Goal: Obtain resource: Download file/media

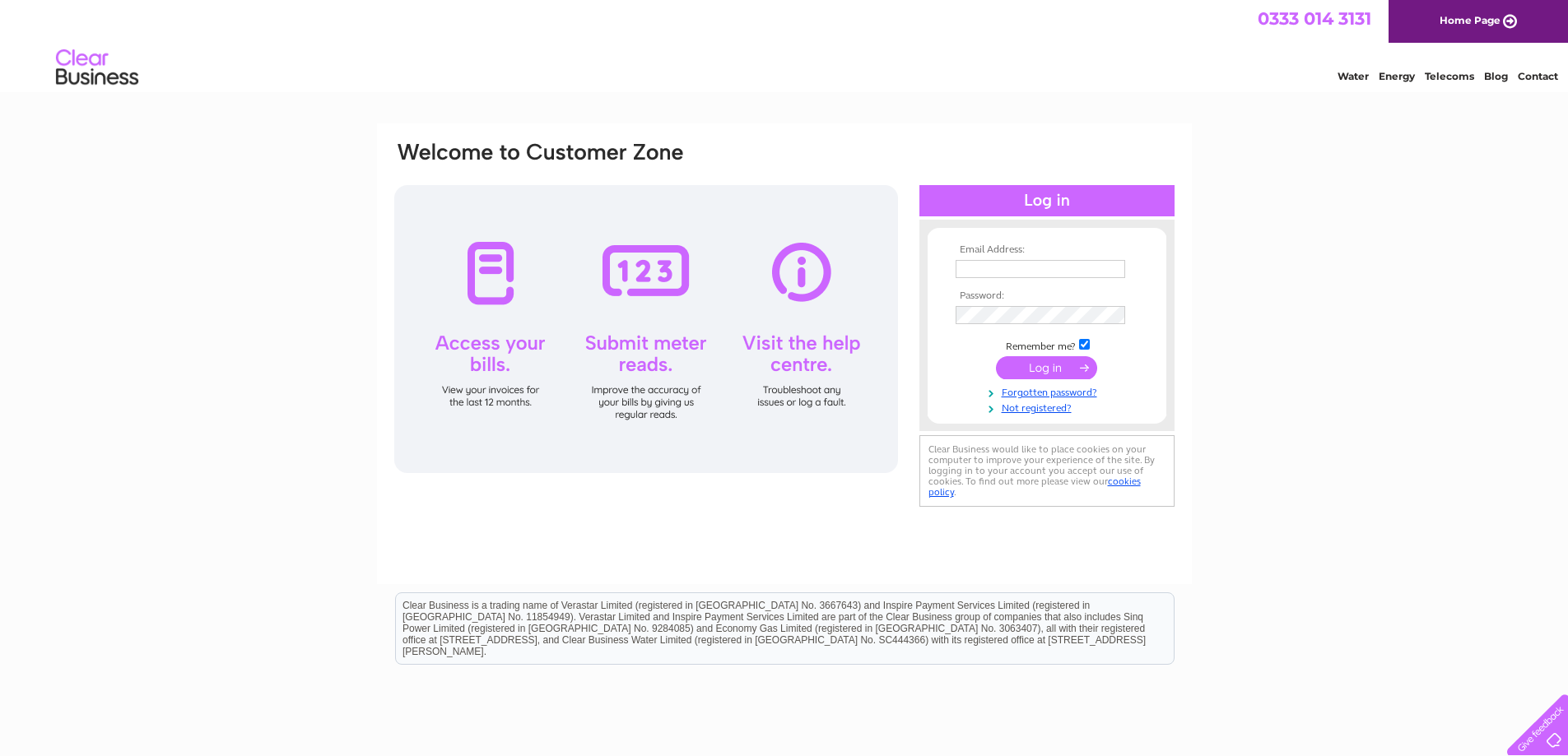
click at [1032, 279] on td at bounding box center [1047, 269] width 191 height 27
click at [1032, 276] on input "text" at bounding box center [1040, 269] width 169 height 18
click at [1035, 274] on input "text" at bounding box center [1041, 269] width 171 height 20
click at [960, 267] on input "text" at bounding box center [1040, 269] width 169 height 18
paste input "invoices@diginbruntsfield.co.uk"
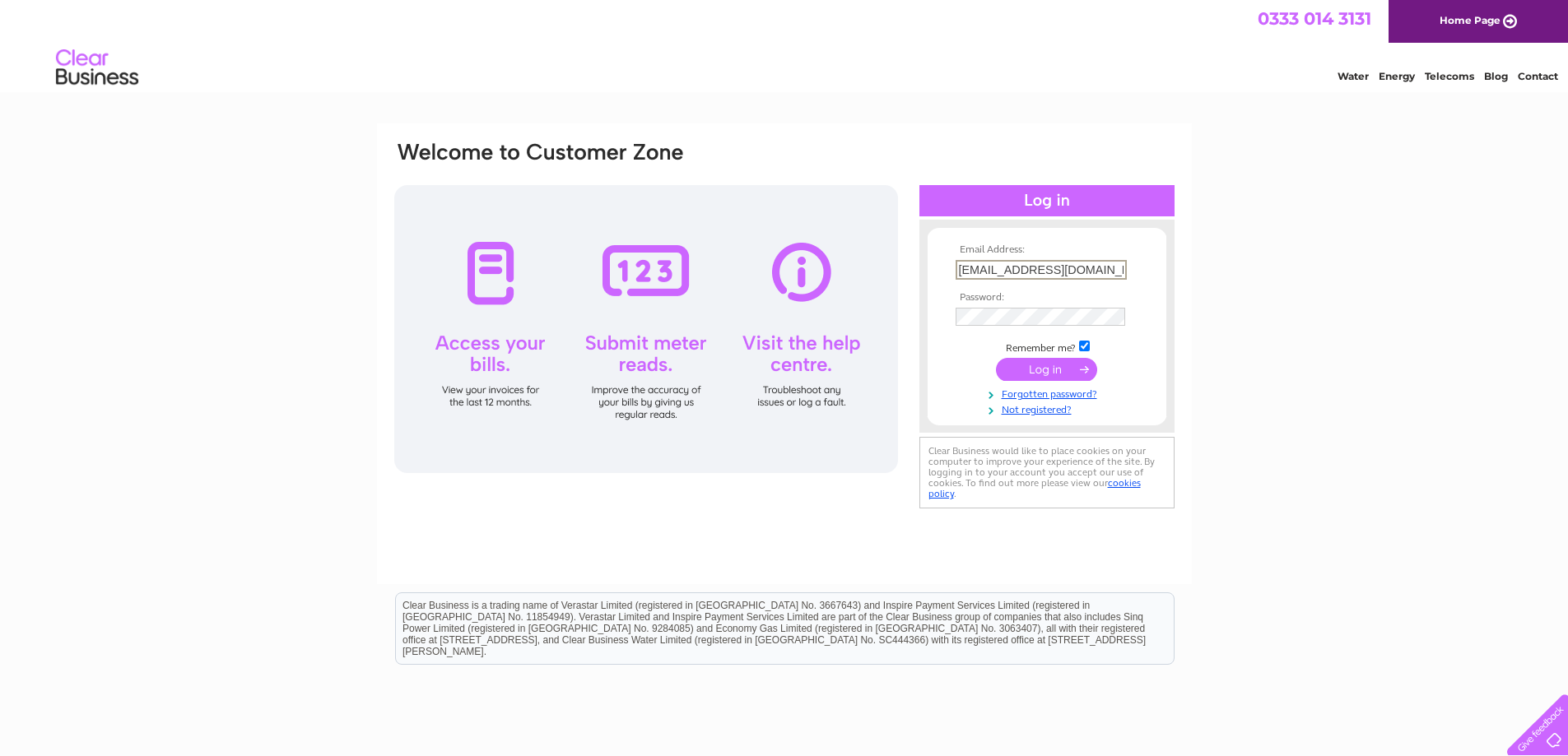
scroll to position [0, 2]
type input "invoices@diginbruntsfield.co.uk"
click at [1056, 375] on input "submit" at bounding box center [1047, 369] width 101 height 23
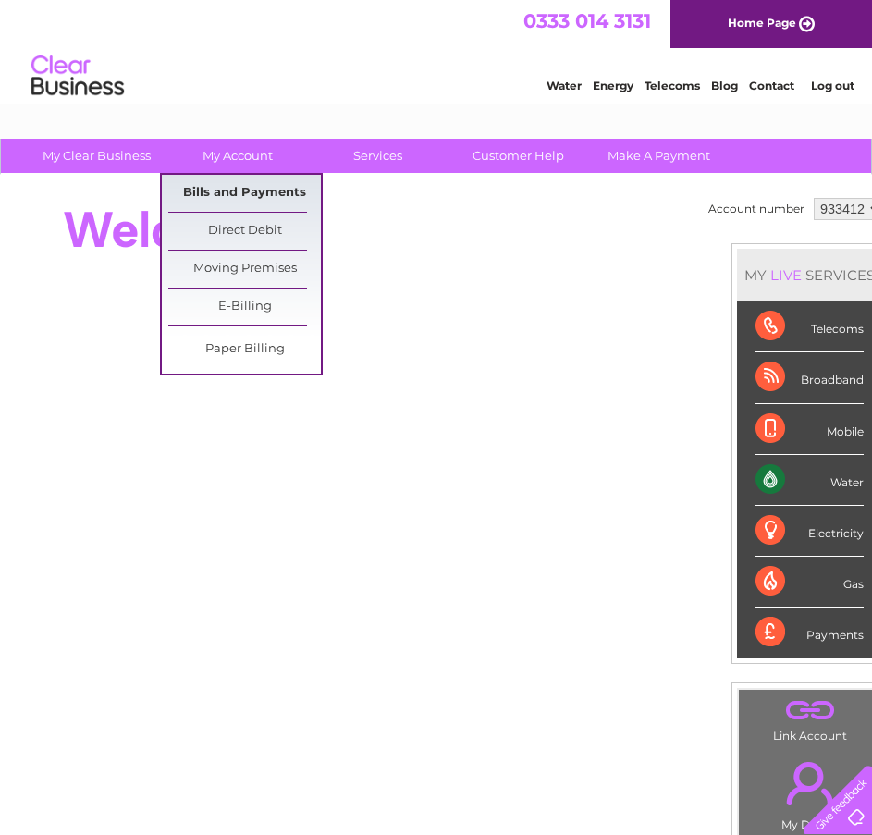
click at [215, 199] on link "Bills and Payments" at bounding box center [244, 193] width 153 height 37
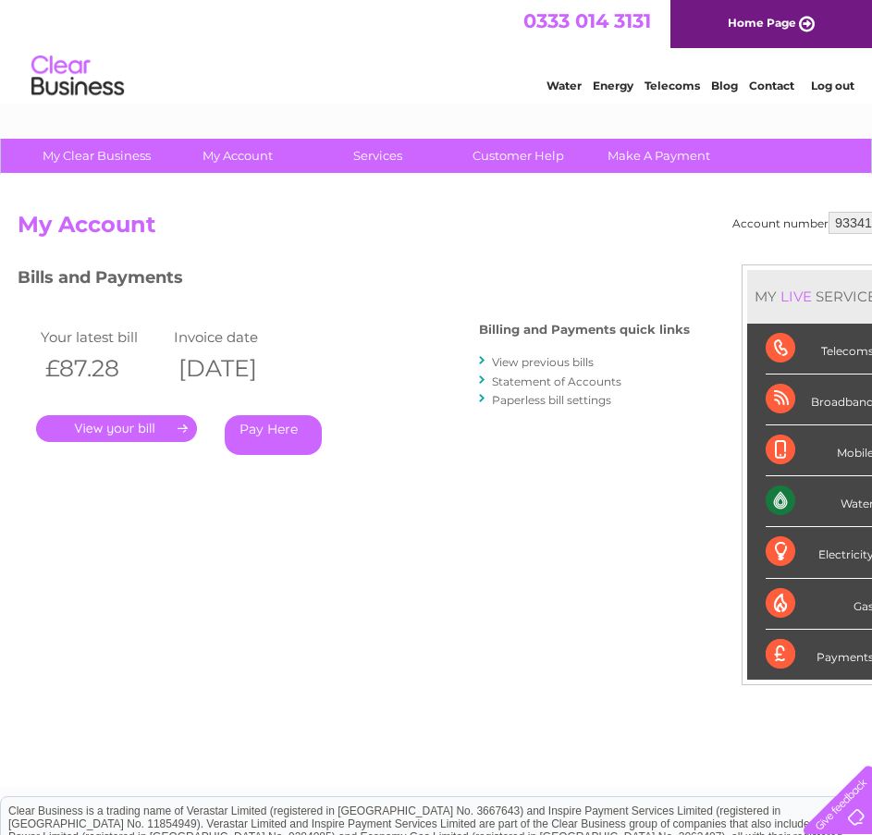
click at [141, 427] on link "." at bounding box center [116, 428] width 161 height 27
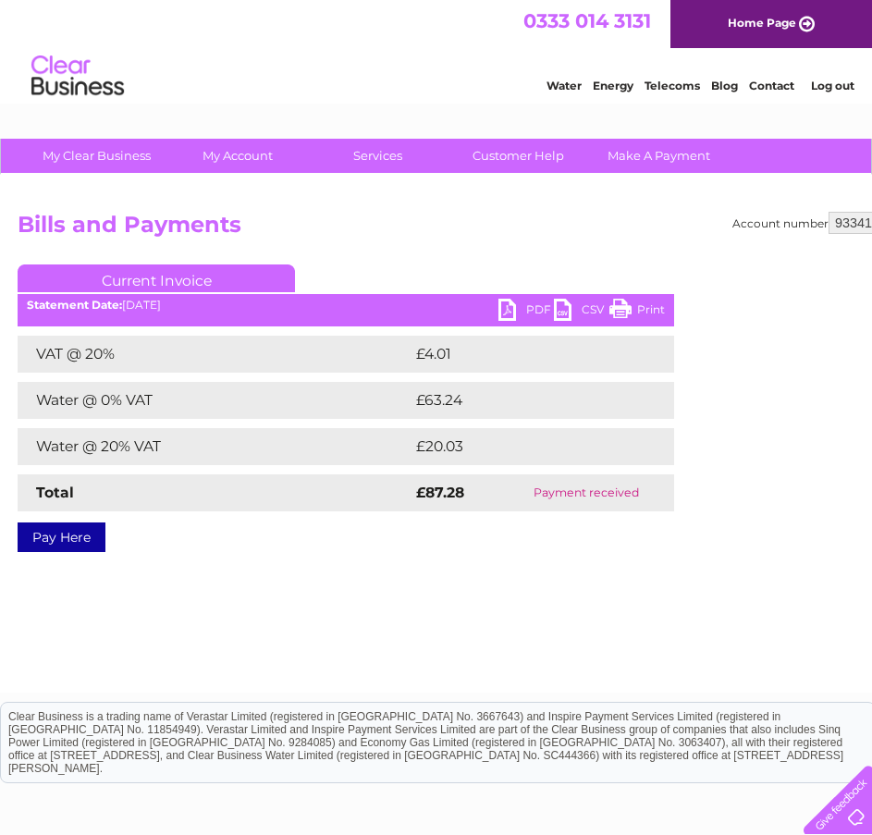
click at [514, 324] on link "PDF" at bounding box center [525, 312] width 55 height 27
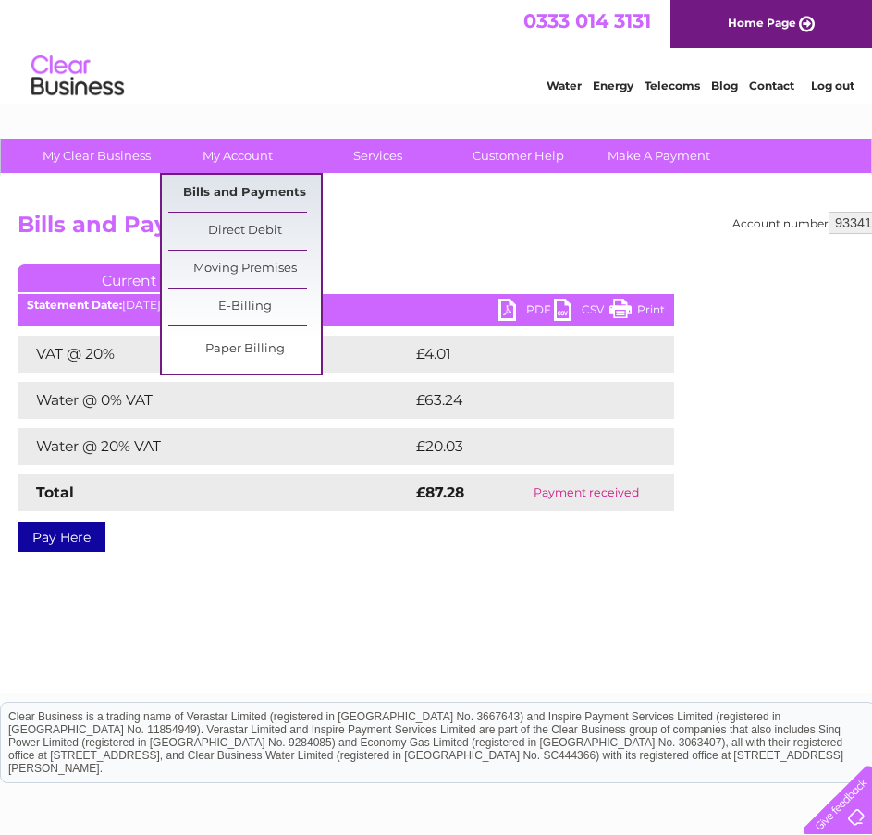
click at [216, 191] on link "Bills and Payments" at bounding box center [244, 193] width 153 height 37
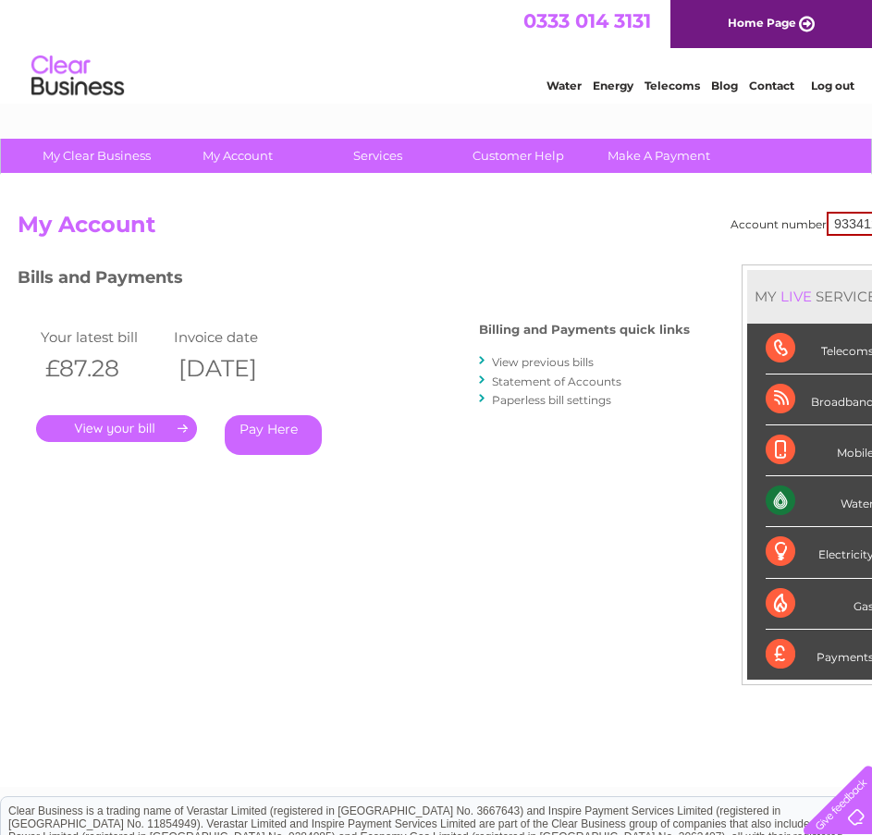
click at [568, 359] on link "View previous bills" at bounding box center [543, 362] width 102 height 14
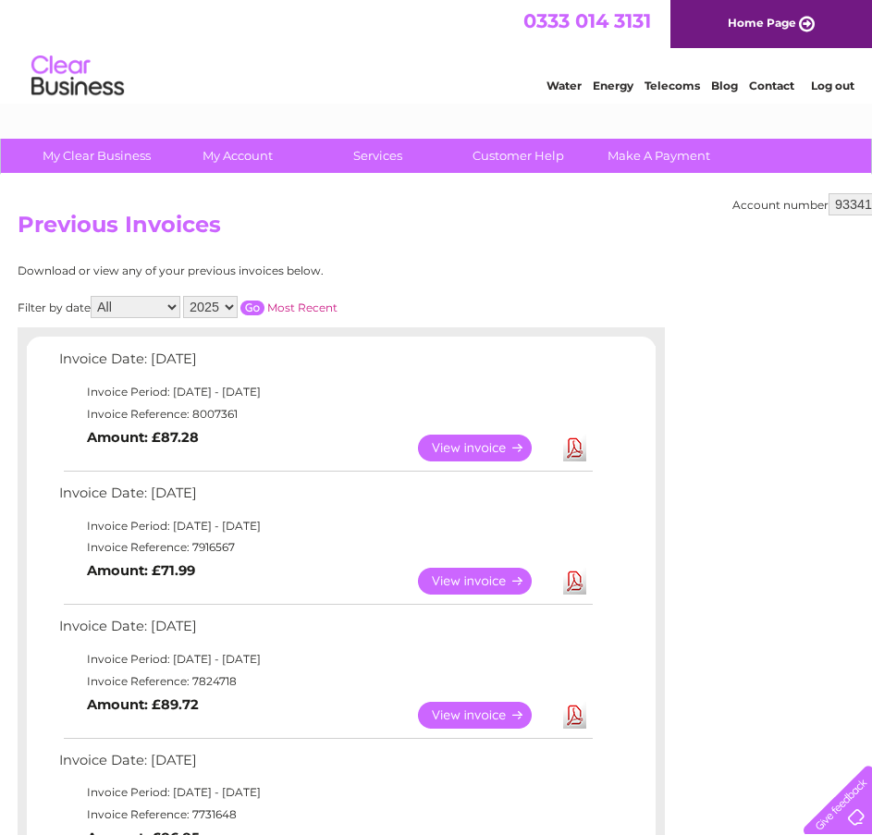
click at [489, 578] on link "View" at bounding box center [486, 581] width 136 height 27
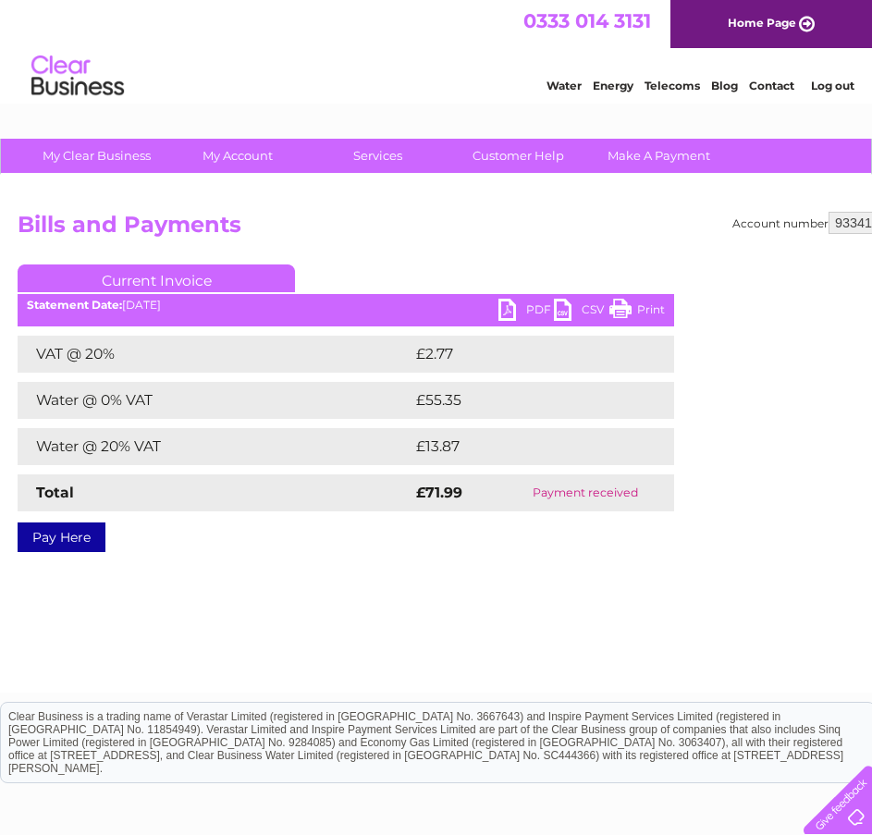
click at [525, 299] on ul "Current Invoice" at bounding box center [346, 281] width 657 height 34
click at [522, 302] on link "PDF" at bounding box center [525, 312] width 55 height 27
